Goal: Transaction & Acquisition: Purchase product/service

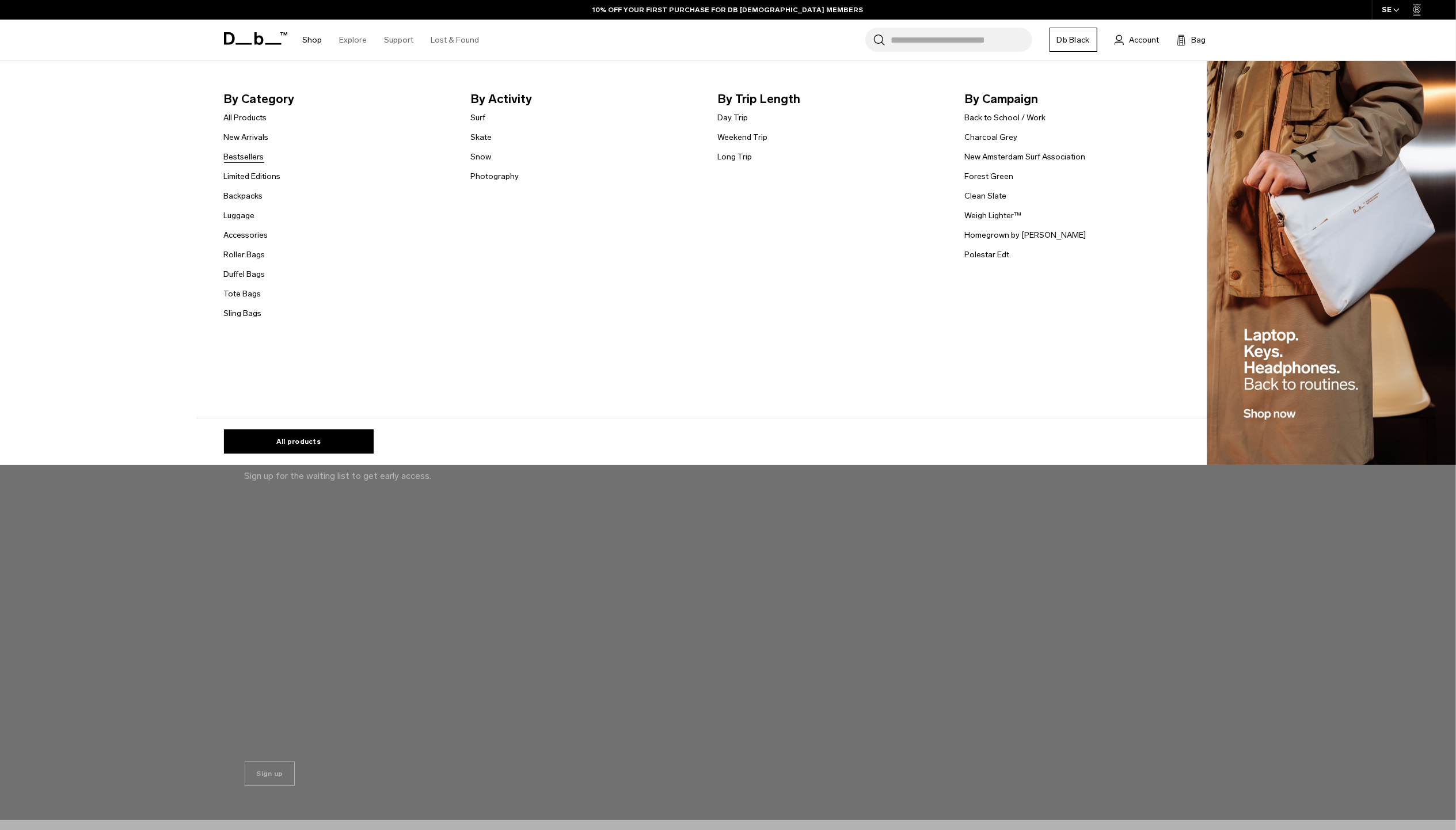
click at [260, 155] on link "Bestsellers" at bounding box center [244, 157] width 40 height 12
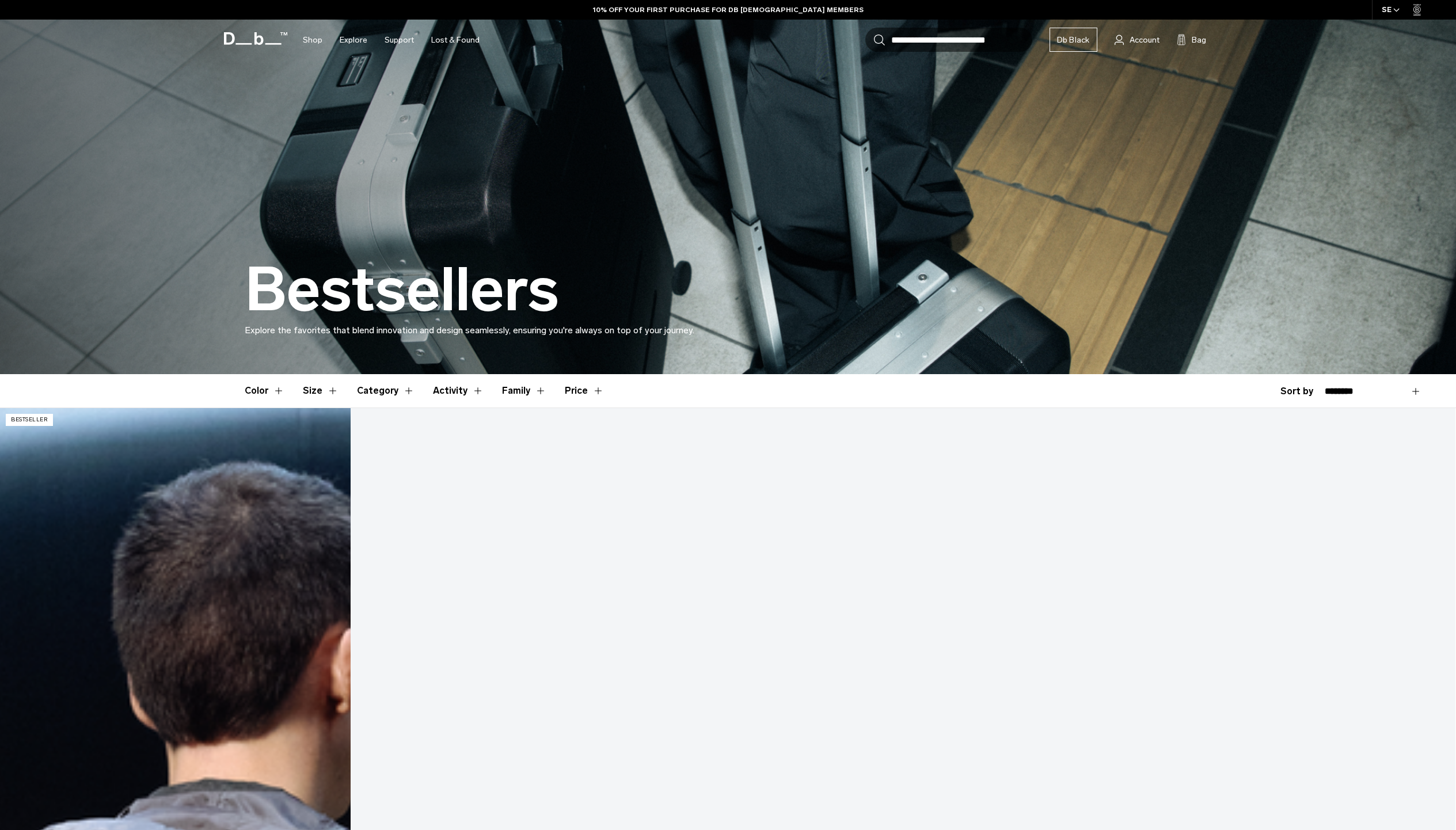
scroll to position [384, 0]
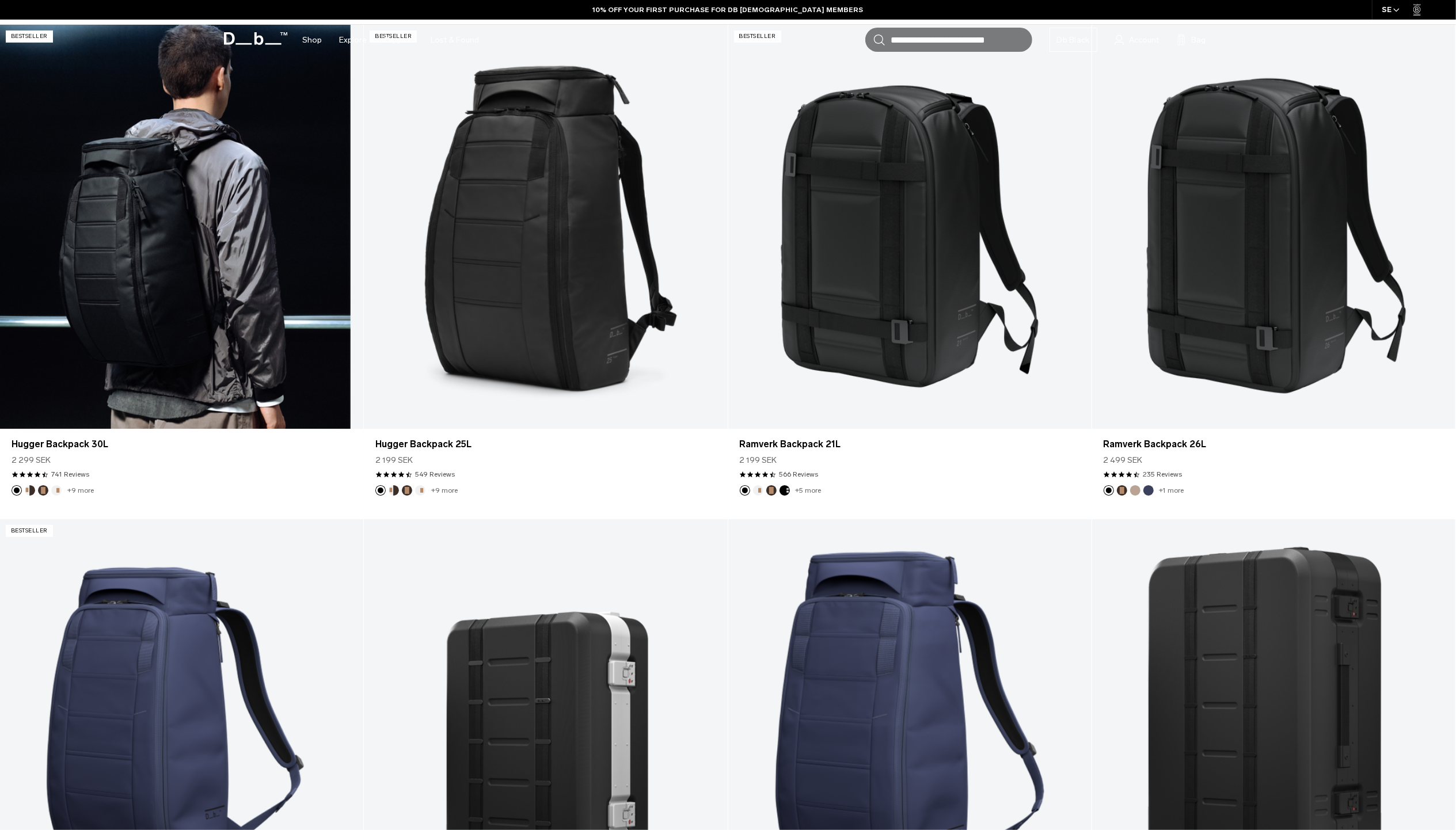
click at [179, 342] on link "Hugger Backpack 30L" at bounding box center [181, 226] width 364 height 404
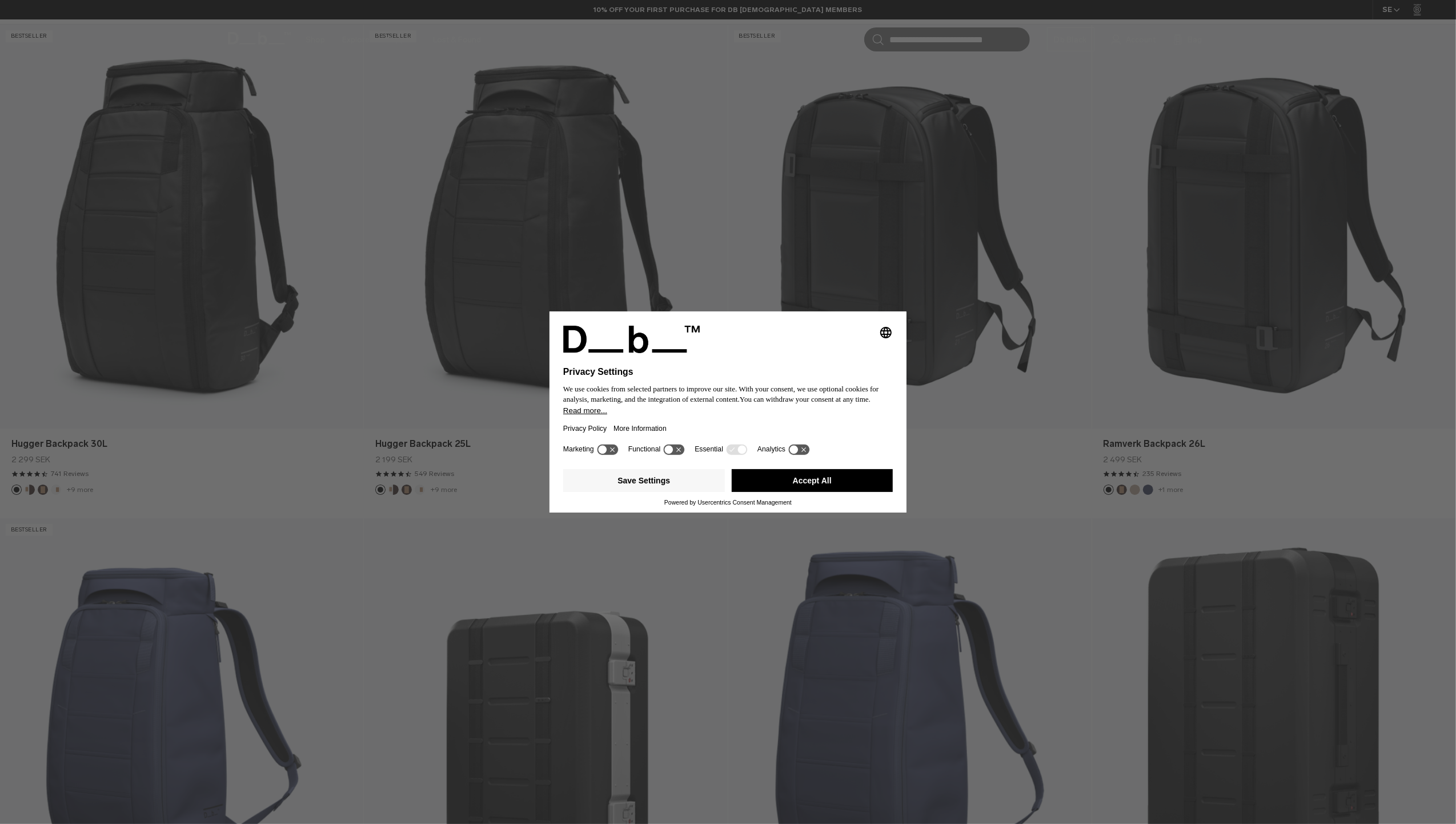
scroll to position [0, 0]
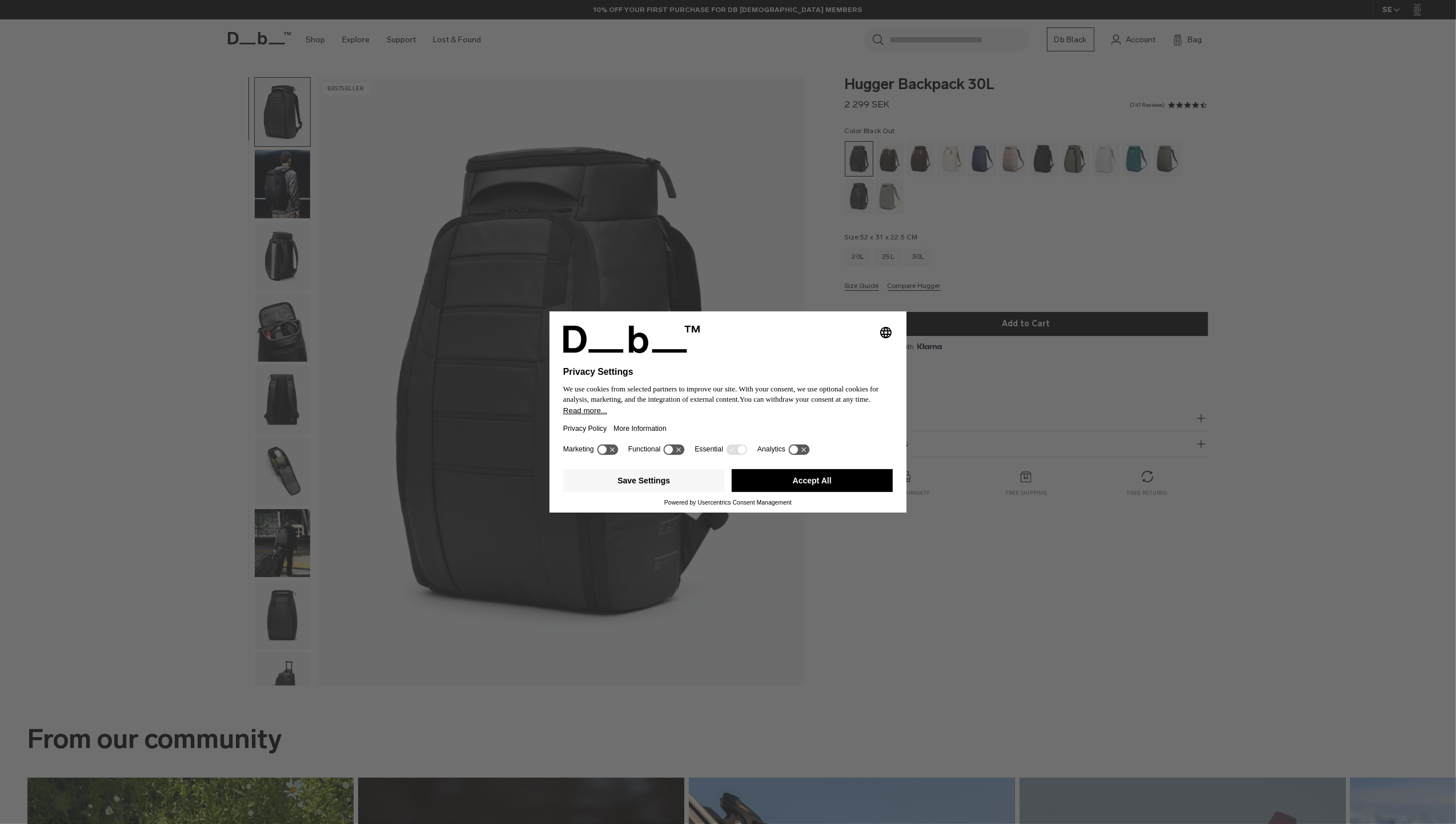
click at [793, 481] on button "Accept All" at bounding box center [812, 481] width 161 height 23
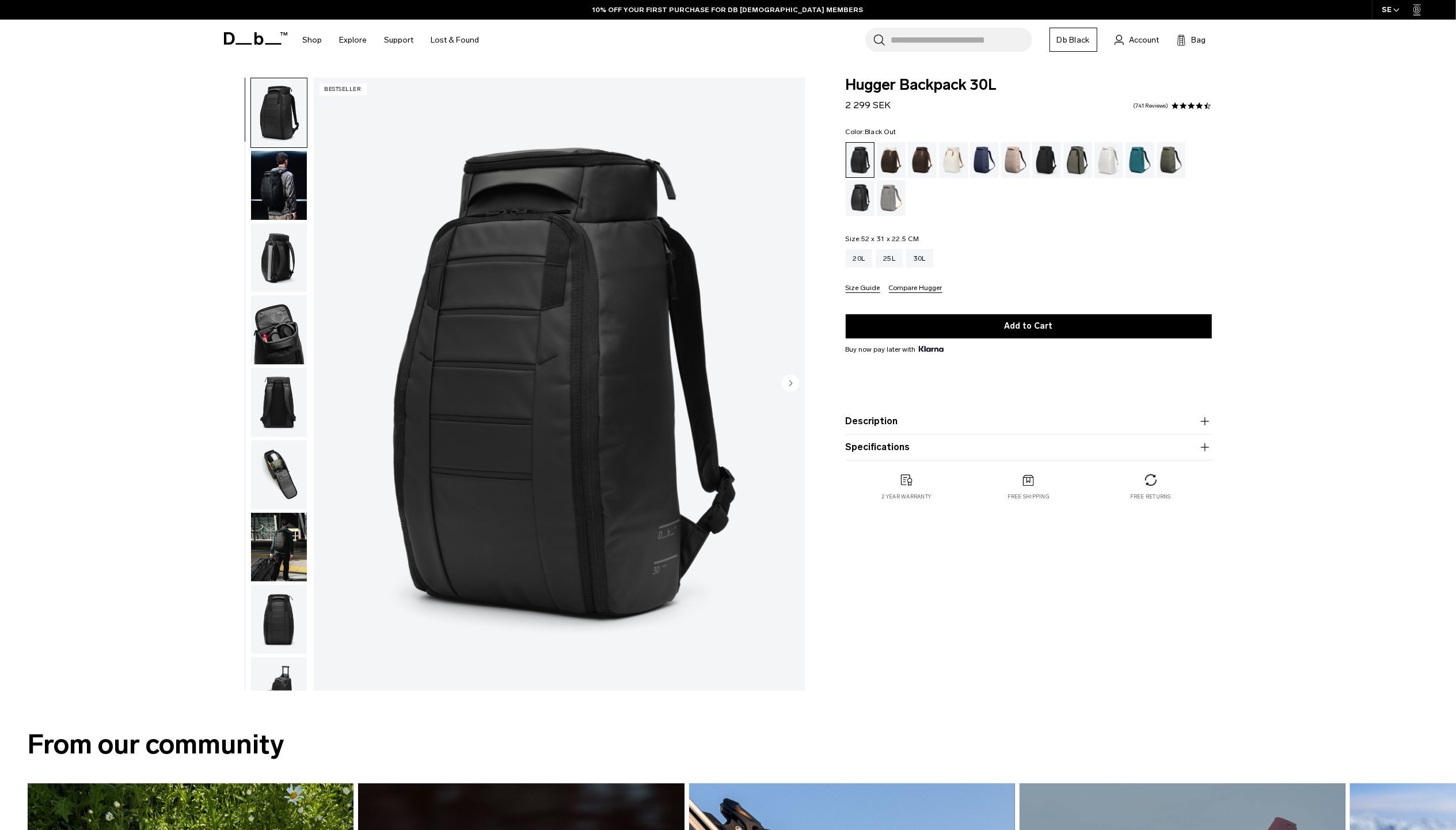
click at [783, 386] on circle "Next slide" at bounding box center [790, 382] width 17 height 17
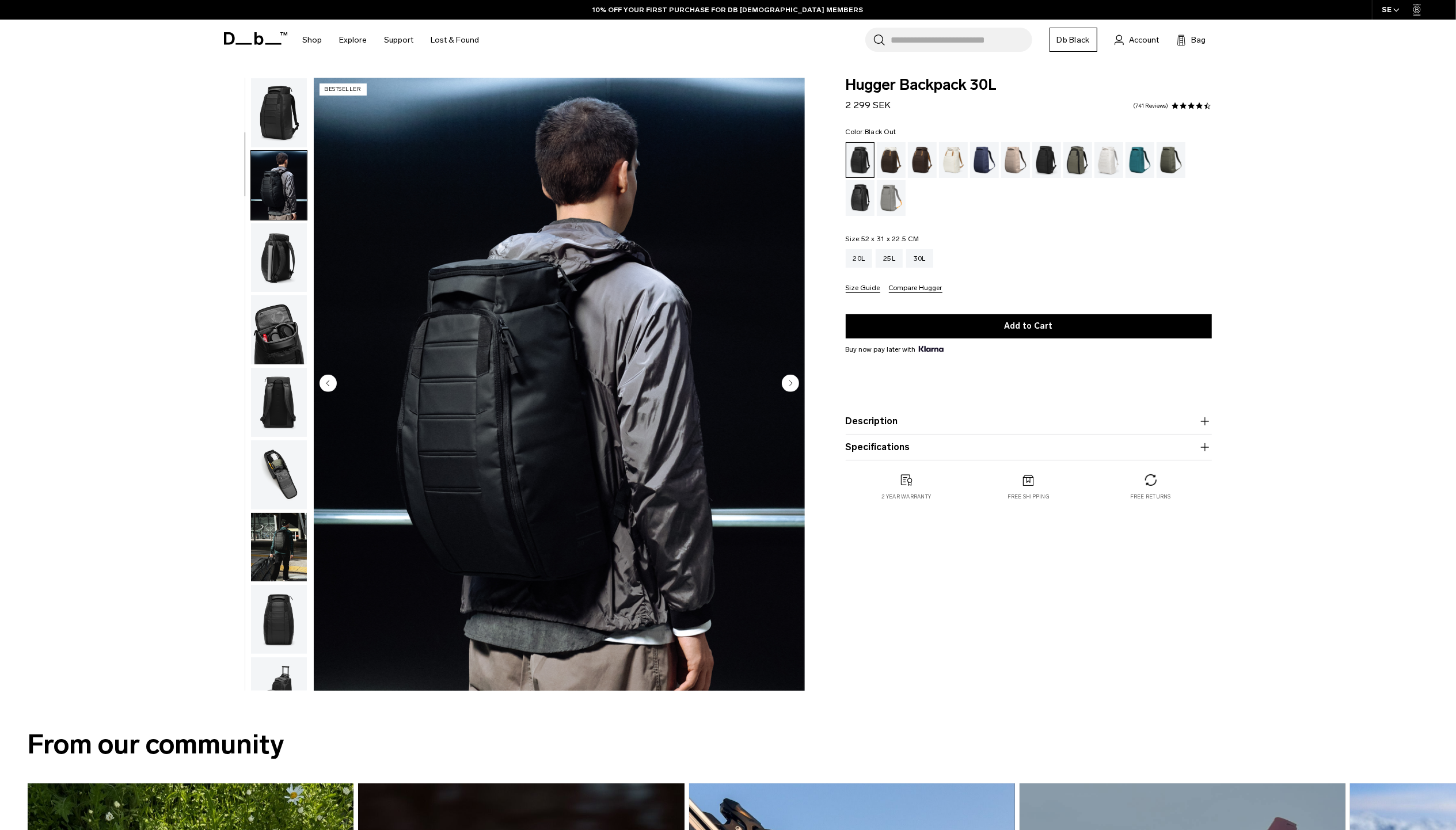
scroll to position [73, 0]
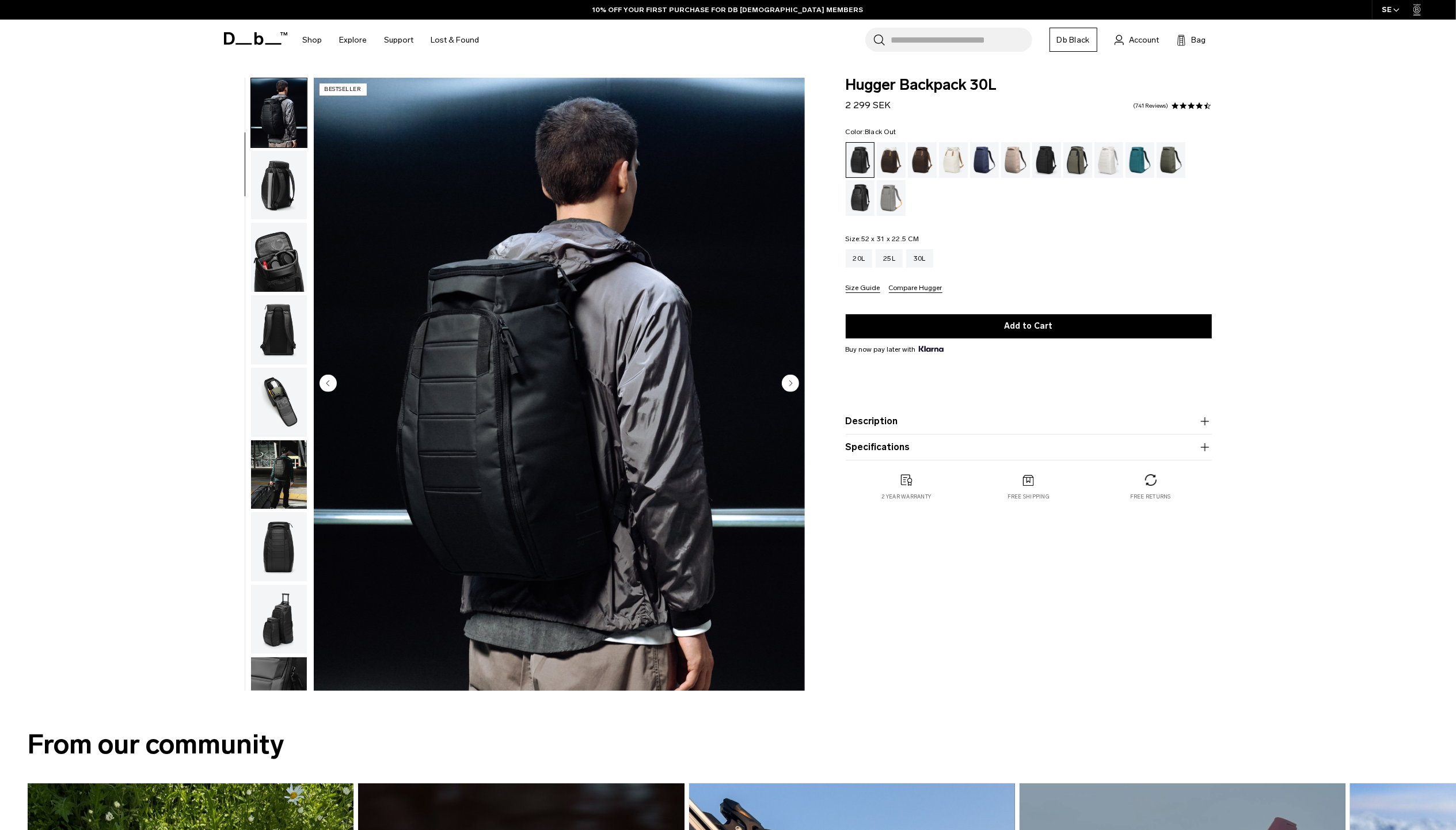
click at [783, 386] on circle "Next slide" at bounding box center [790, 382] width 17 height 17
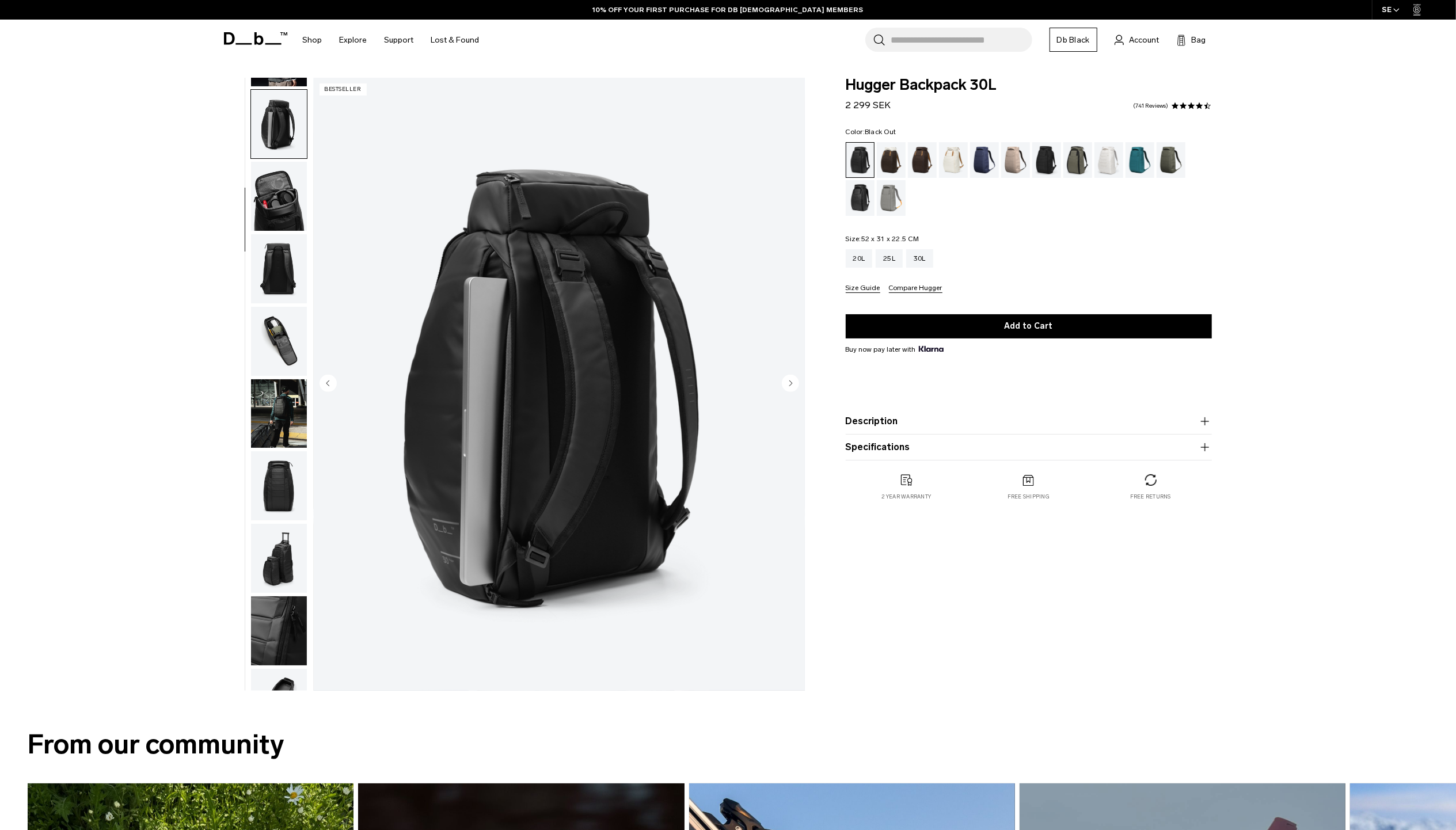
scroll to position [144, 0]
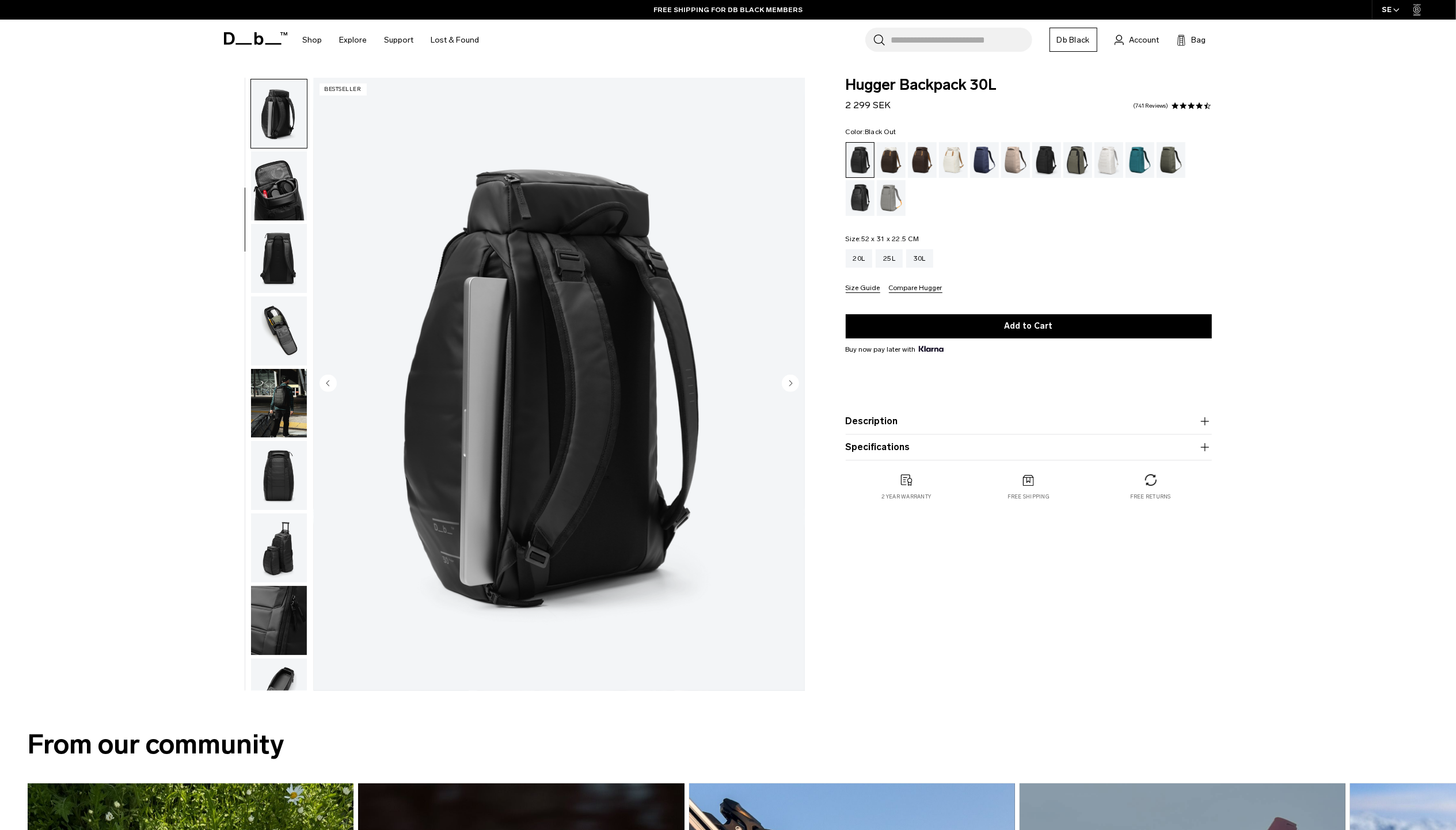
click at [783, 386] on circle "Next slide" at bounding box center [790, 382] width 17 height 17
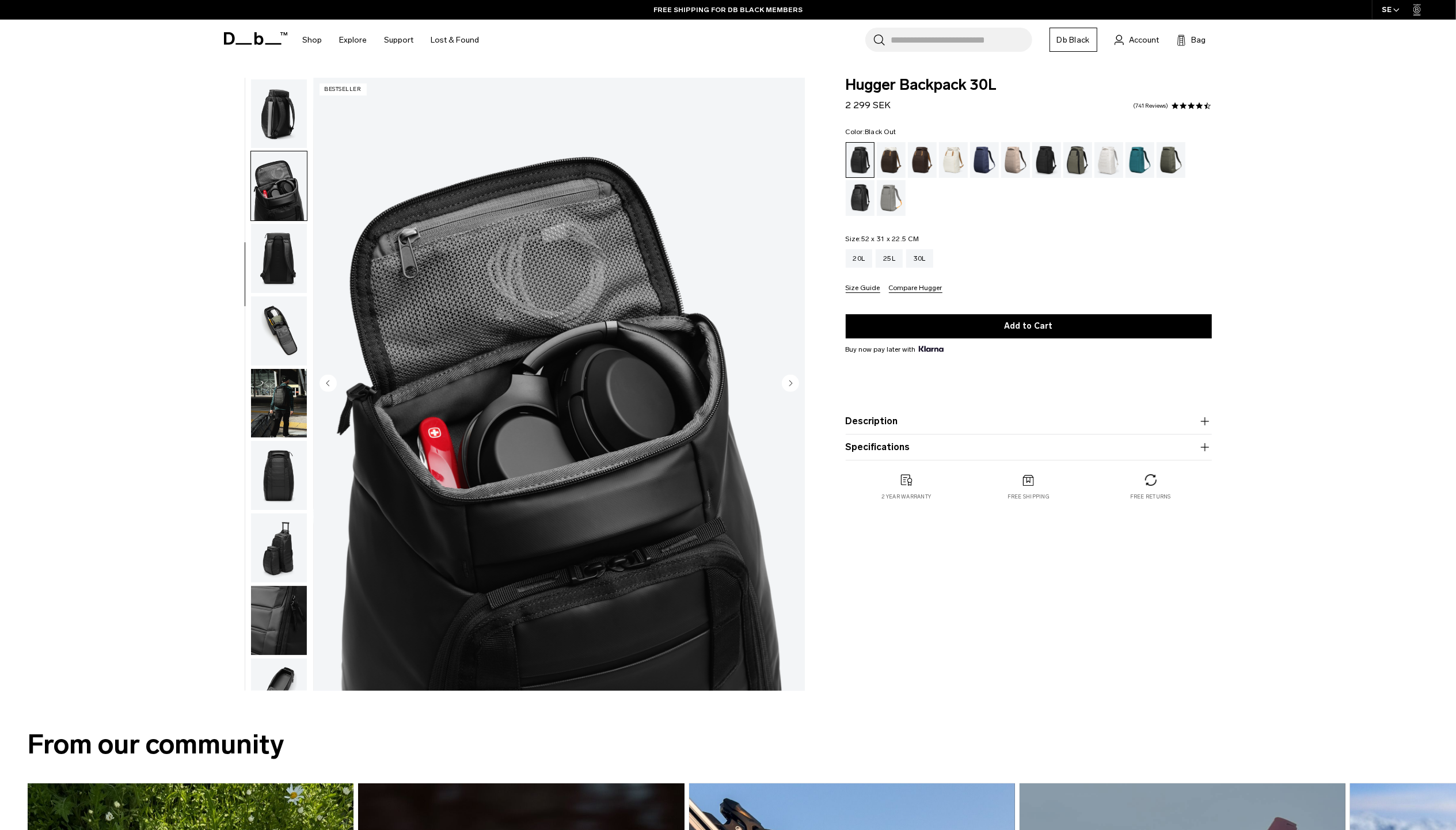
scroll to position [179, 0]
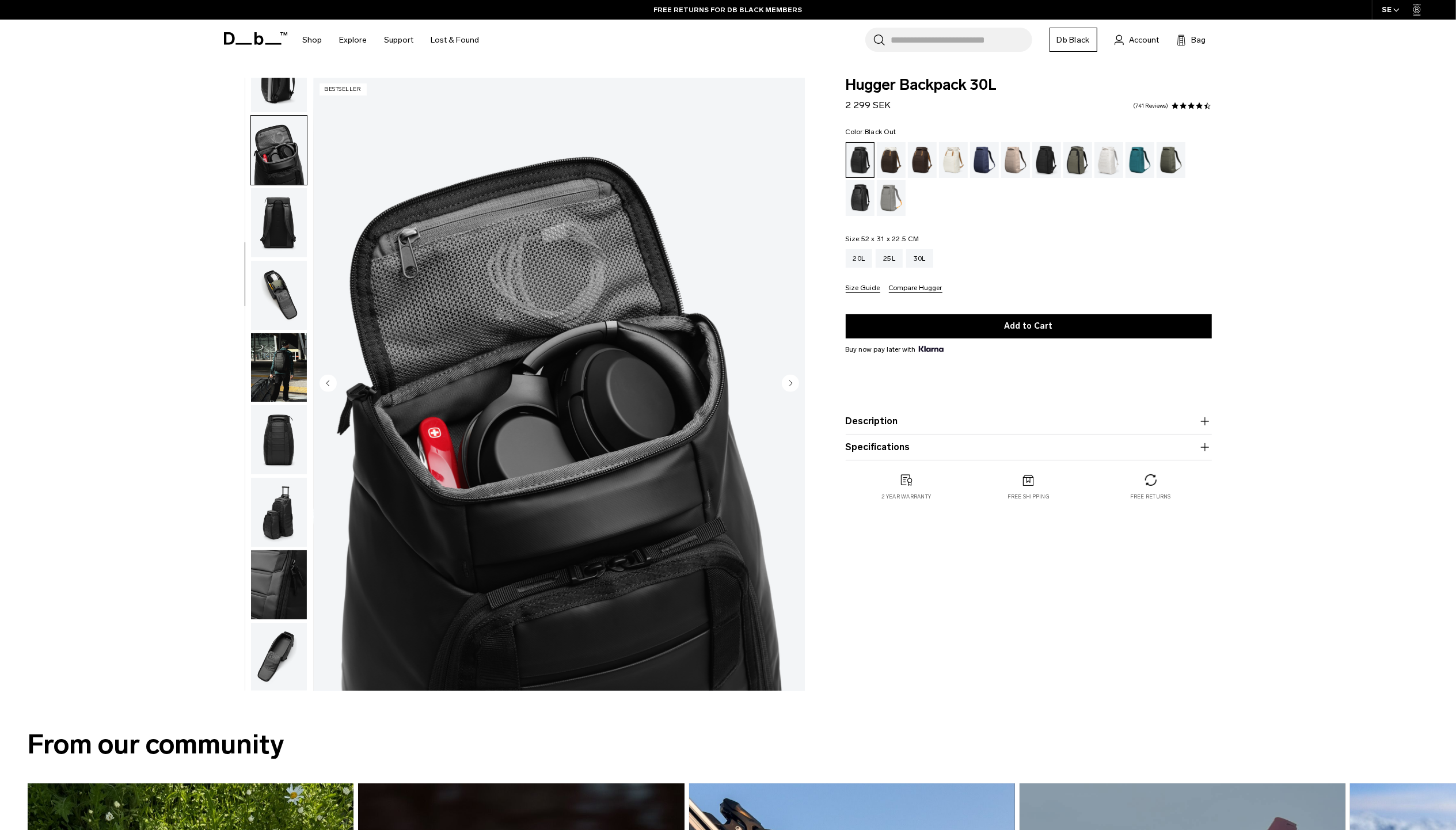
click at [783, 386] on circle "Next slide" at bounding box center [790, 382] width 17 height 17
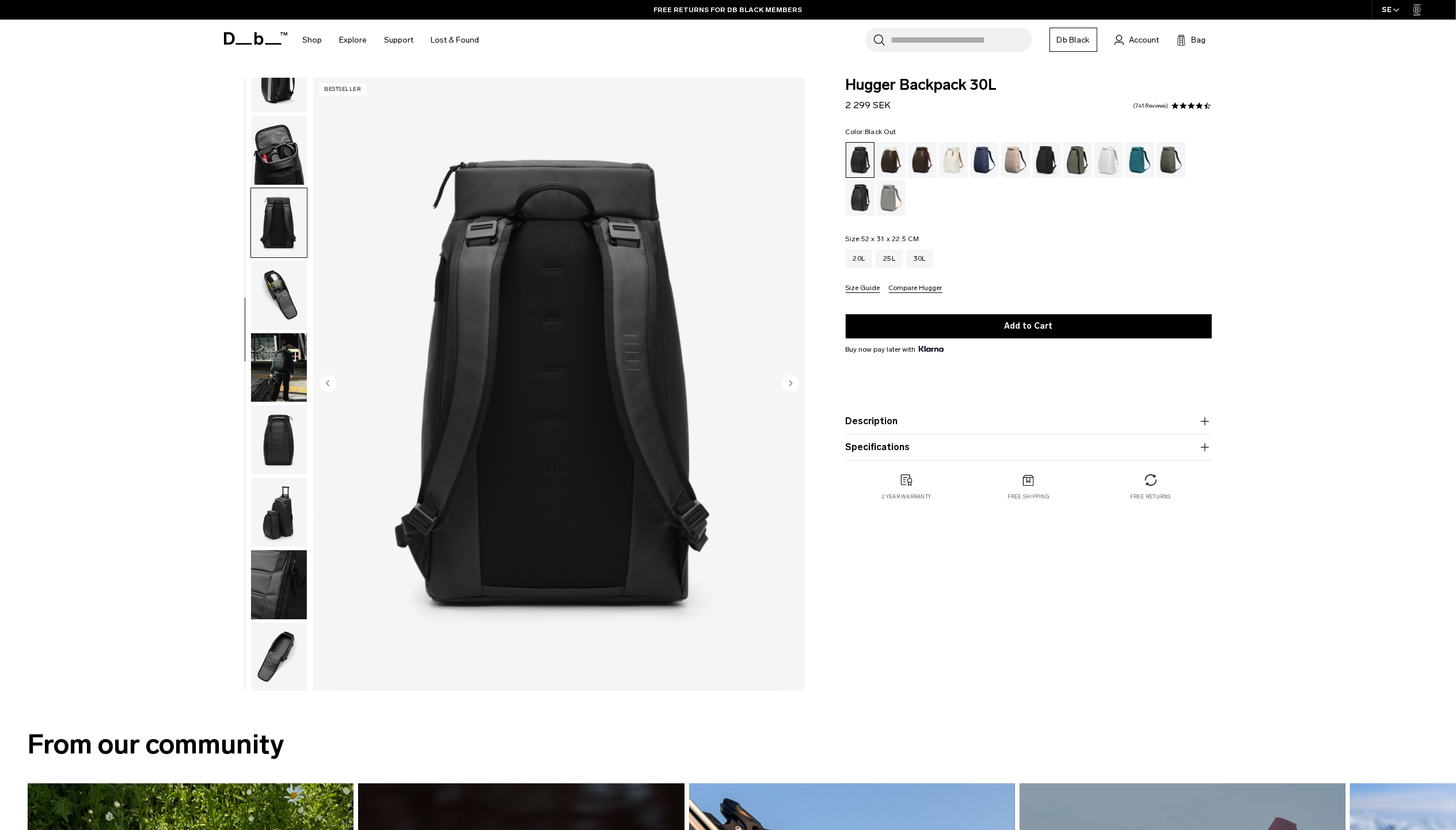
click at [783, 386] on circle "Next slide" at bounding box center [790, 382] width 17 height 17
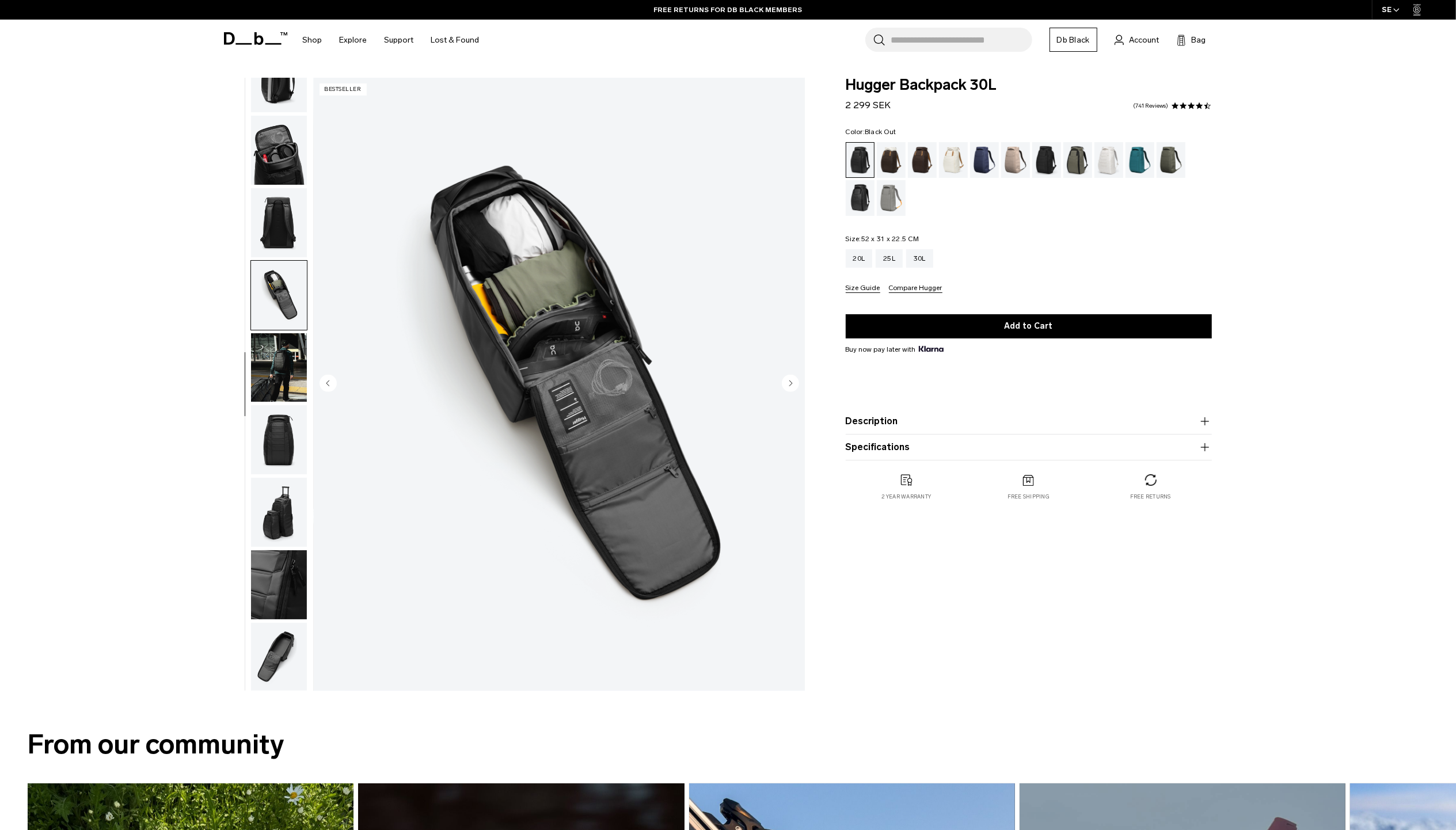
click at [783, 386] on circle "Next slide" at bounding box center [790, 382] width 17 height 17
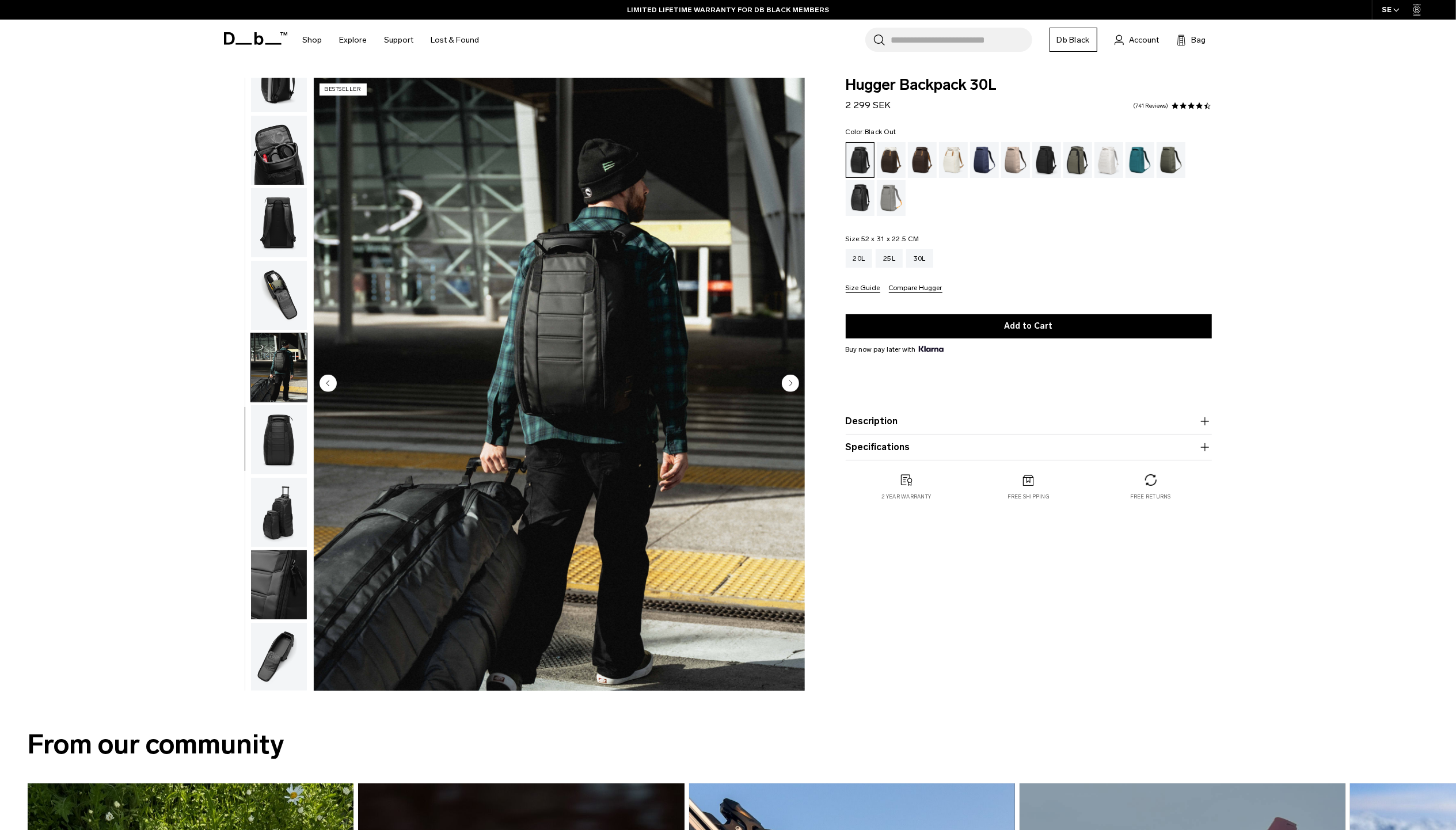
click at [783, 386] on circle "Next slide" at bounding box center [790, 382] width 17 height 17
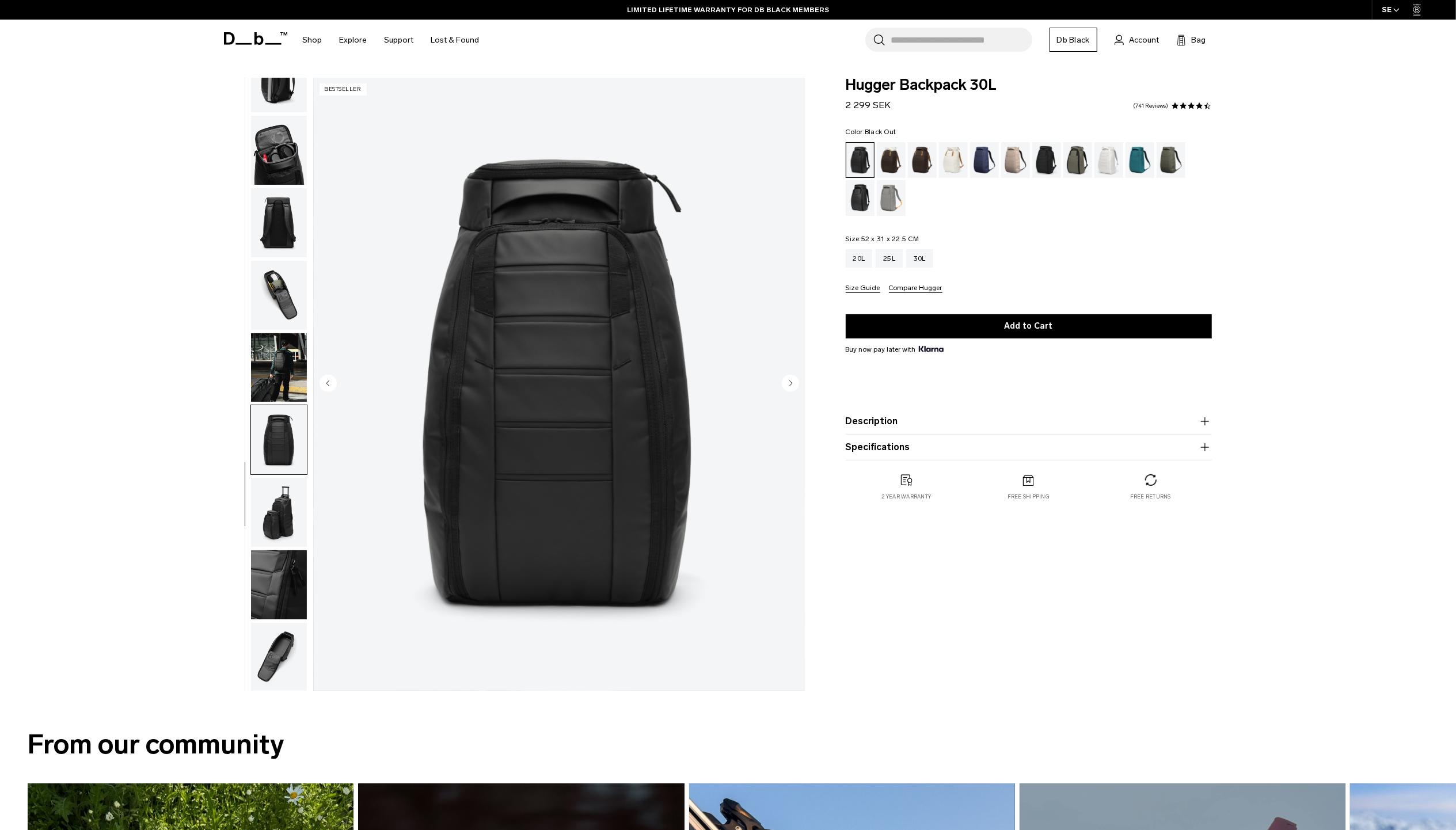
click at [783, 386] on circle "Next slide" at bounding box center [790, 382] width 17 height 17
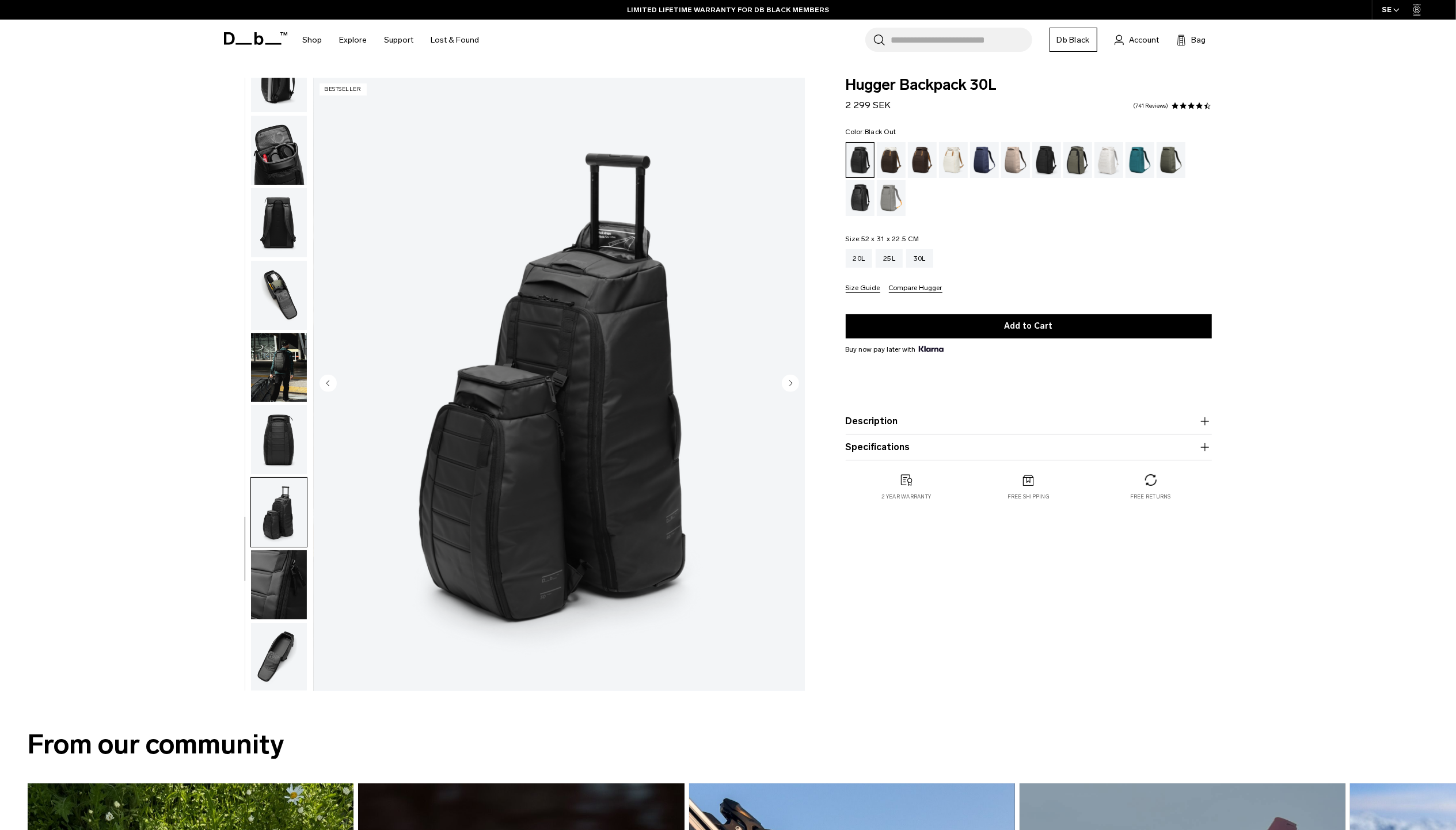
click at [783, 386] on circle "Next slide" at bounding box center [790, 382] width 17 height 17
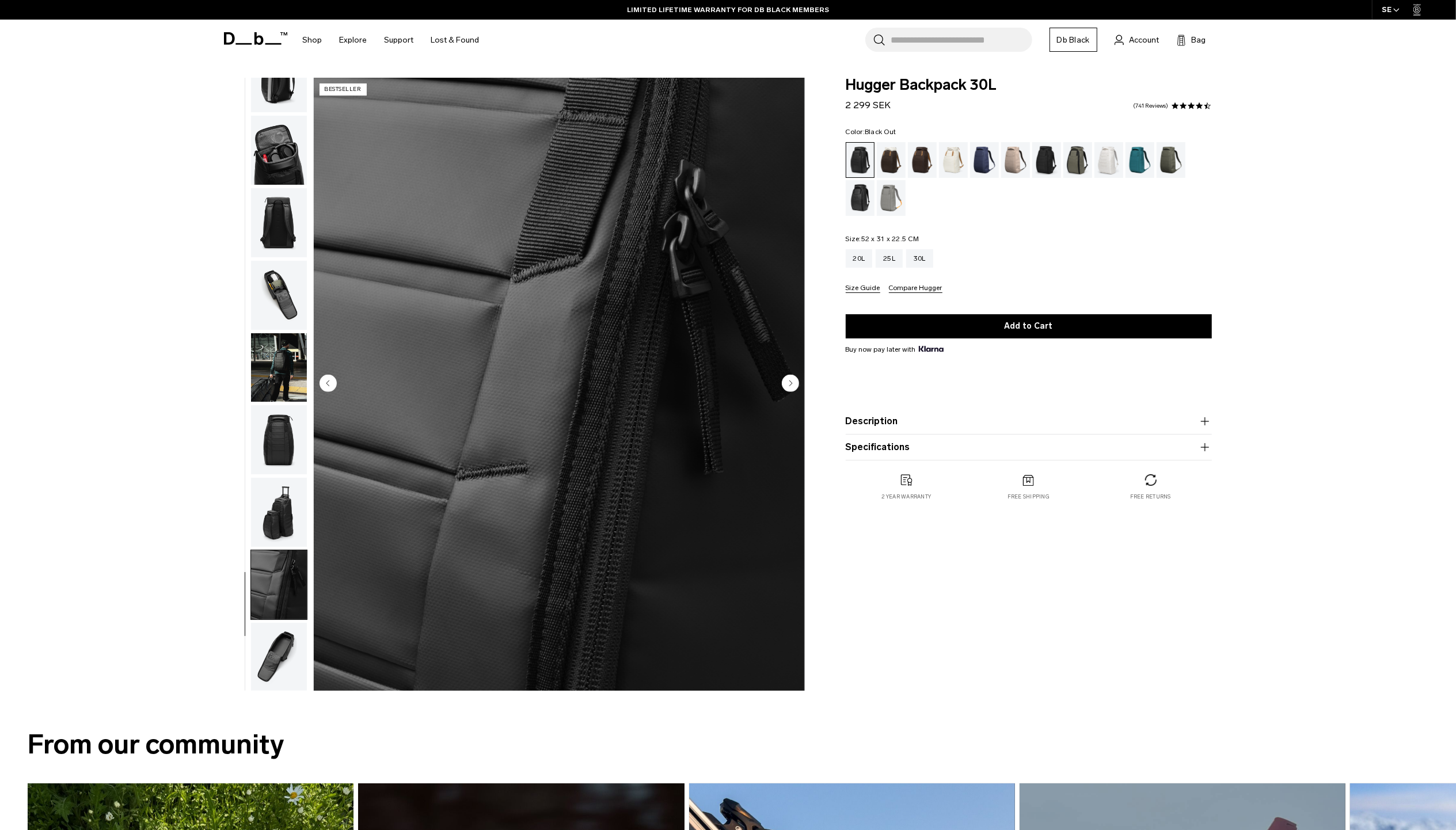
click at [330, 384] on circle "Previous slide" at bounding box center [328, 382] width 17 height 17
